Goal: Register for event/course

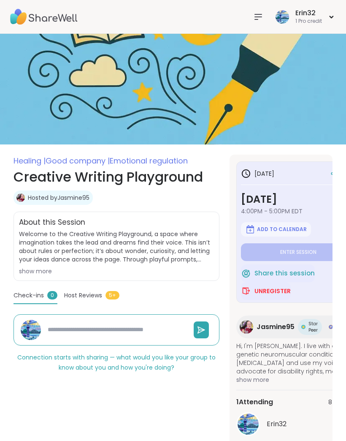
click at [258, 17] on icon at bounding box center [258, 16] width 7 height 5
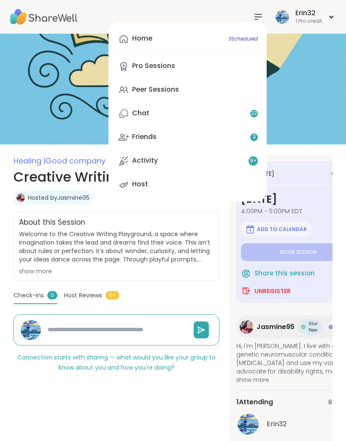
click at [251, 38] on span "3 Scheduled" at bounding box center [243, 38] width 30 height 7
type textarea "*"
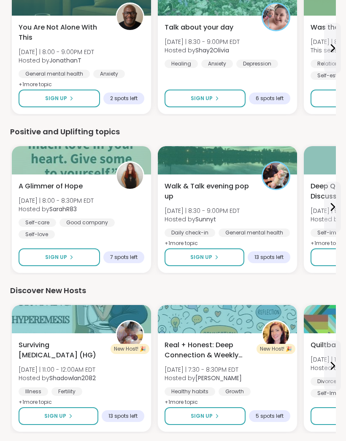
scroll to position [828, 0]
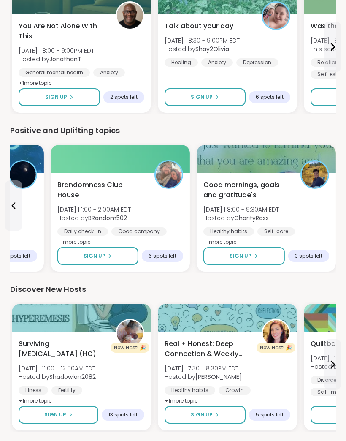
click at [266, 225] on div "Good mornings, goals and gratitude's [DATE] | 8:00 - 9:30AM EDT Hosted by Chari…" at bounding box center [266, 214] width 126 height 68
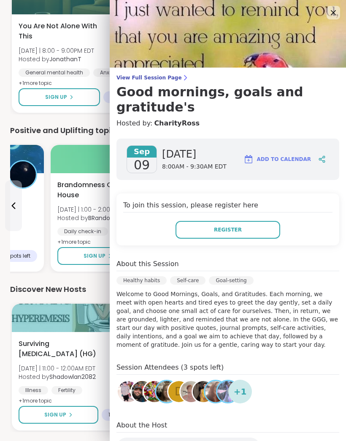
click at [262, 231] on button "Register" at bounding box center [228, 230] width 105 height 18
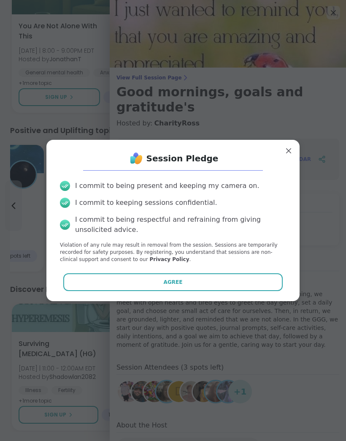
click at [255, 291] on button "Agree" at bounding box center [173, 282] width 220 height 18
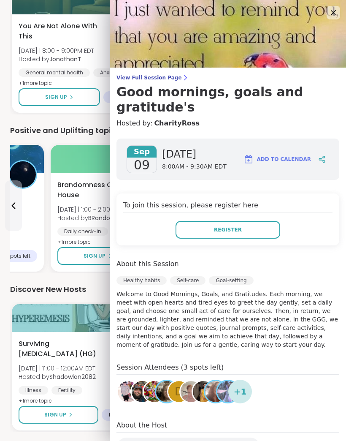
click at [84, 233] on div "Daily check-in" at bounding box center [82, 231] width 51 height 8
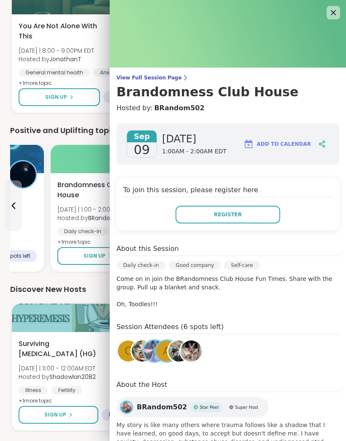
click at [94, 125] on div "Positive and Uplifting topics" at bounding box center [173, 131] width 326 height 12
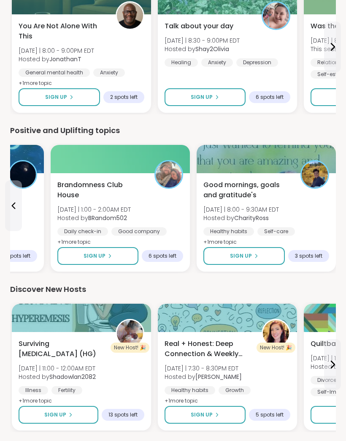
click at [96, 132] on div "Positive and Uplifting topics" at bounding box center [173, 131] width 326 height 12
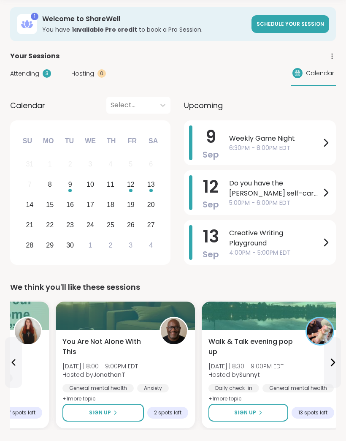
scroll to position [0, 0]
